Goal: Entertainment & Leisure: Consume media (video, audio)

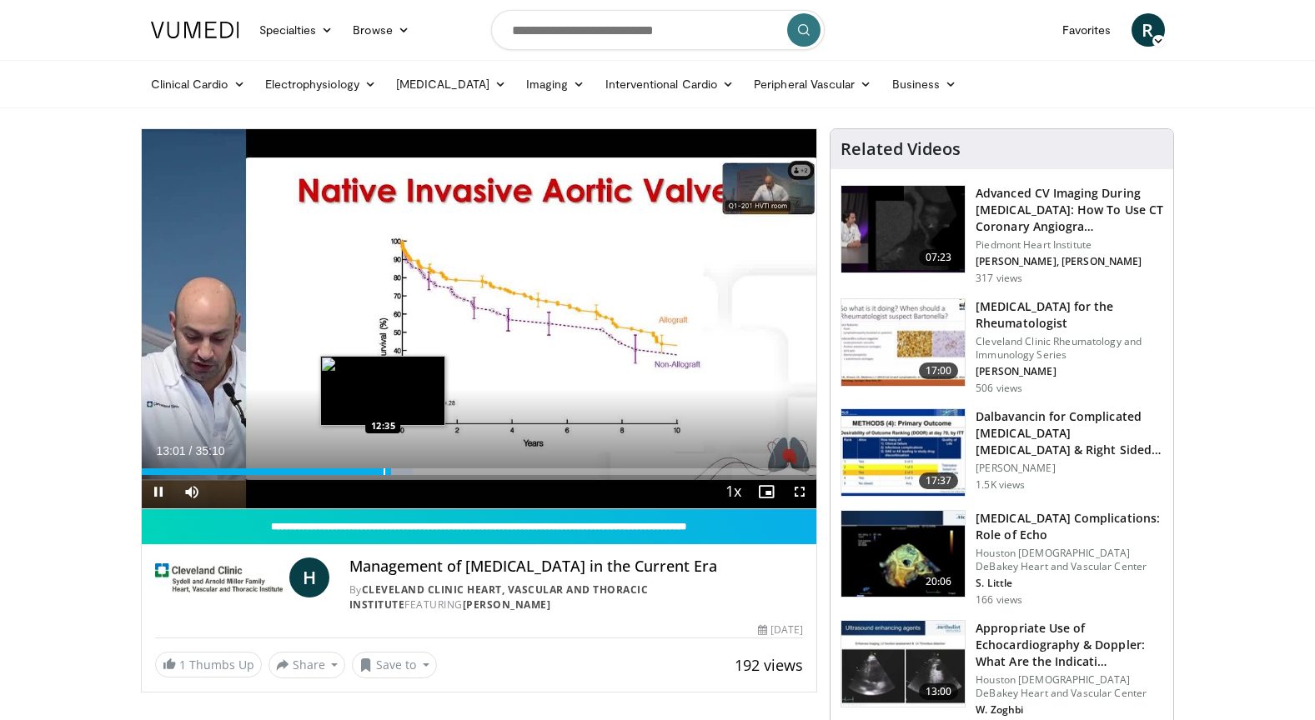
click at [384, 474] on div "Progress Bar" at bounding box center [385, 472] width 2 height 7
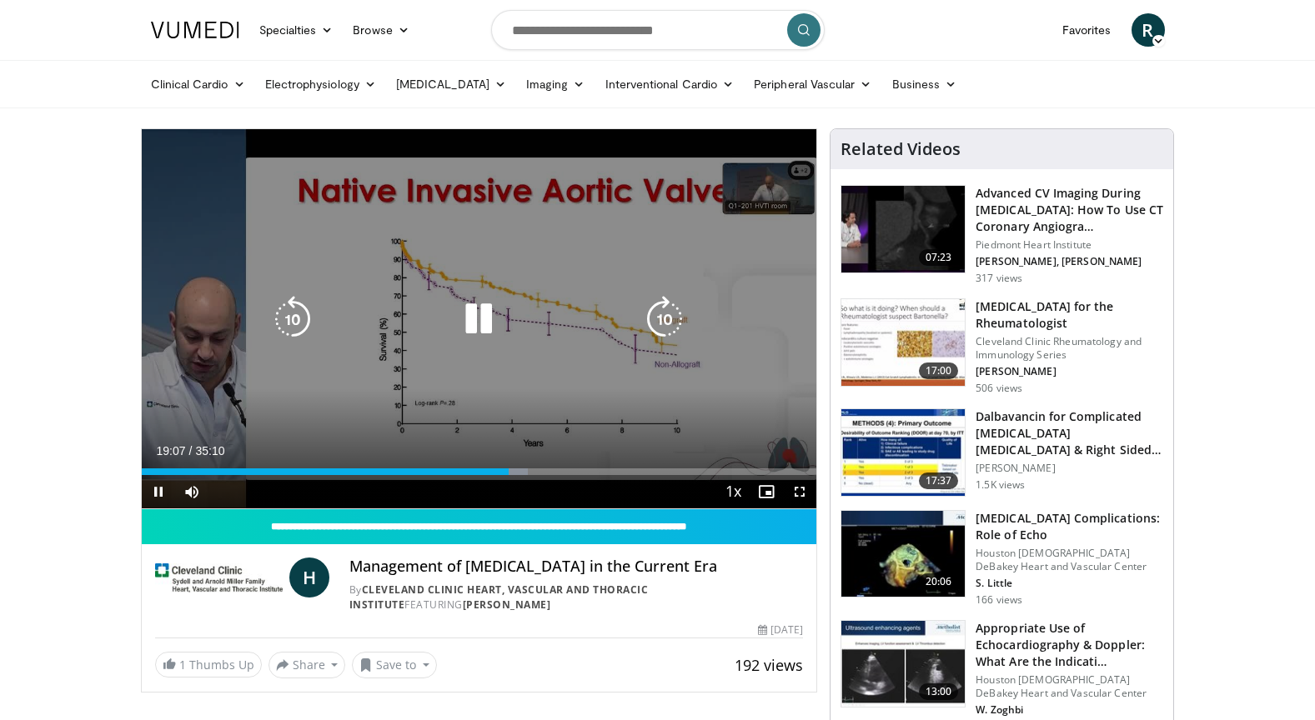
click at [477, 317] on icon "Video Player" at bounding box center [478, 319] width 47 height 47
click at [488, 319] on icon "Video Player" at bounding box center [478, 319] width 47 height 47
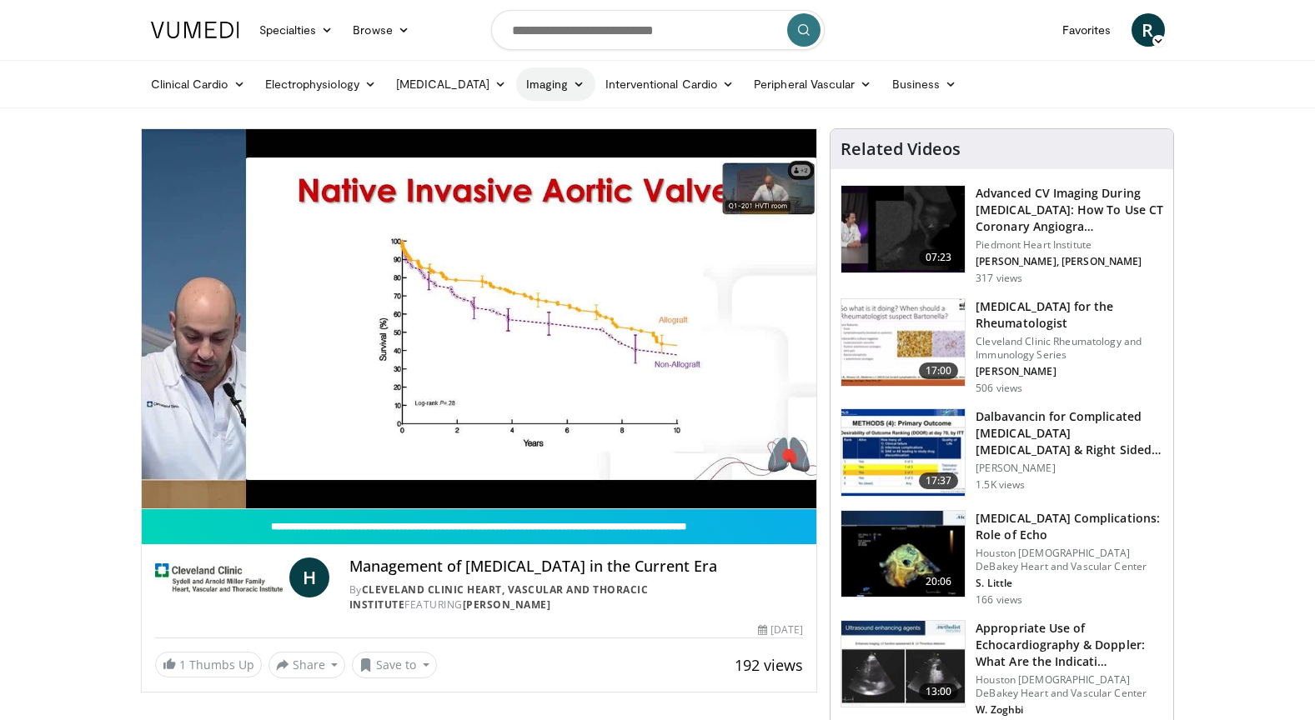
click at [559, 88] on link "Imaging" at bounding box center [555, 84] width 79 height 33
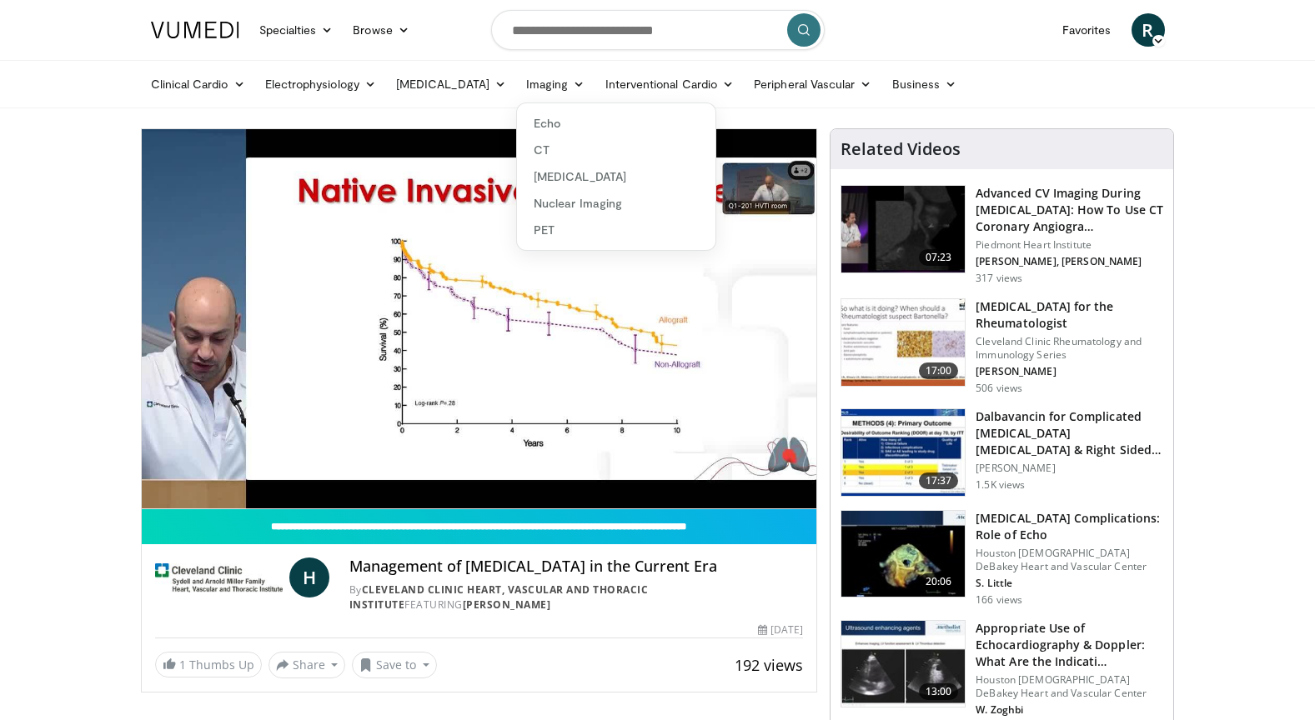
click at [1175, 77] on div "Clinical Cardio [MEDICAL_DATA] [MEDICAL_DATA] [MEDICAL_DATA] & Lipid [MEDICAL_D…" at bounding box center [658, 84] width 1034 height 47
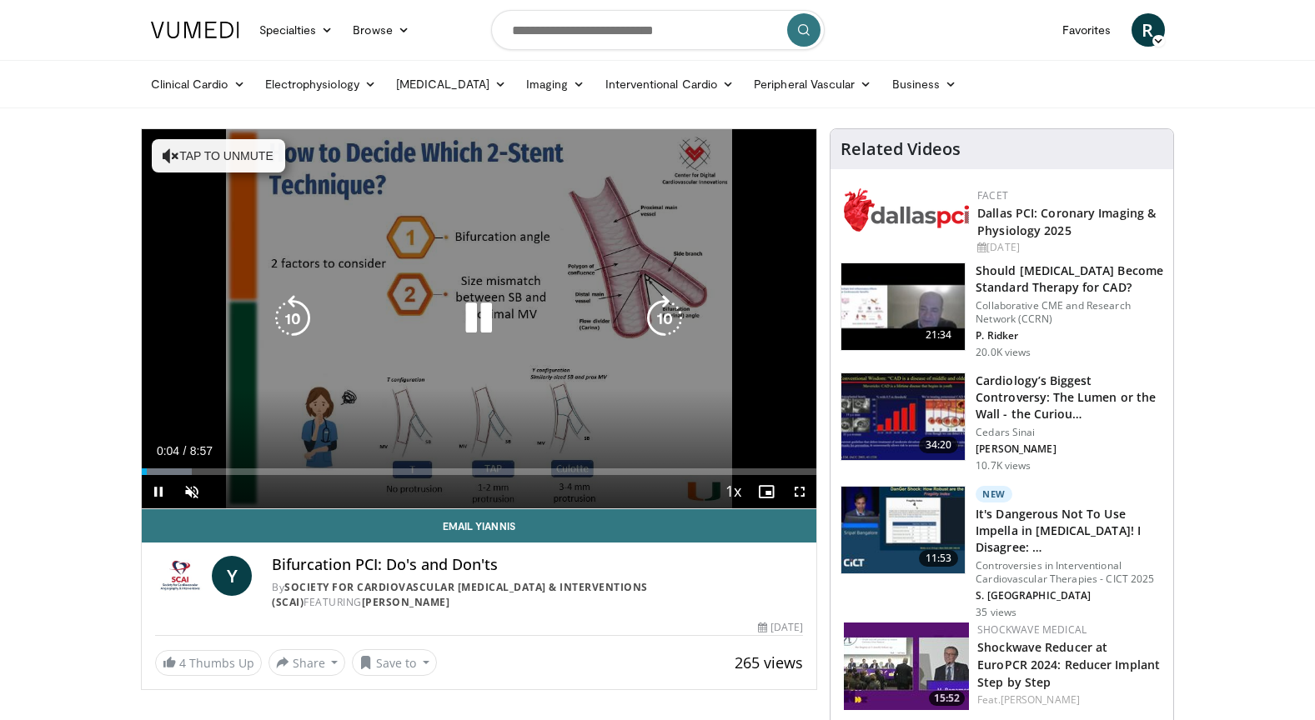
click at [203, 154] on button "Tap to unmute" at bounding box center [218, 155] width 133 height 33
